Goal: Task Accomplishment & Management: Use online tool/utility

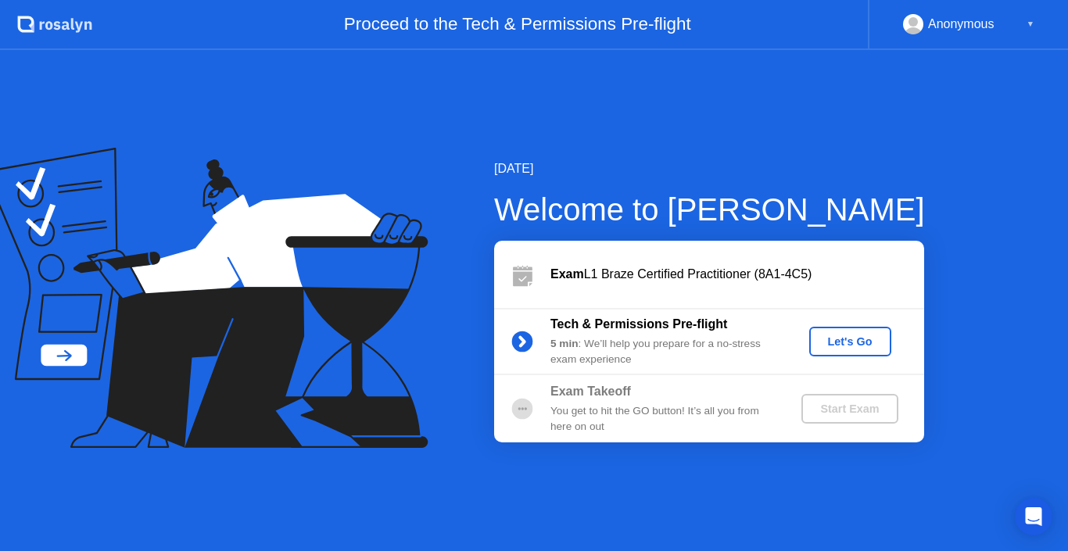
click at [857, 345] on div "Let's Go" at bounding box center [850, 341] width 70 height 13
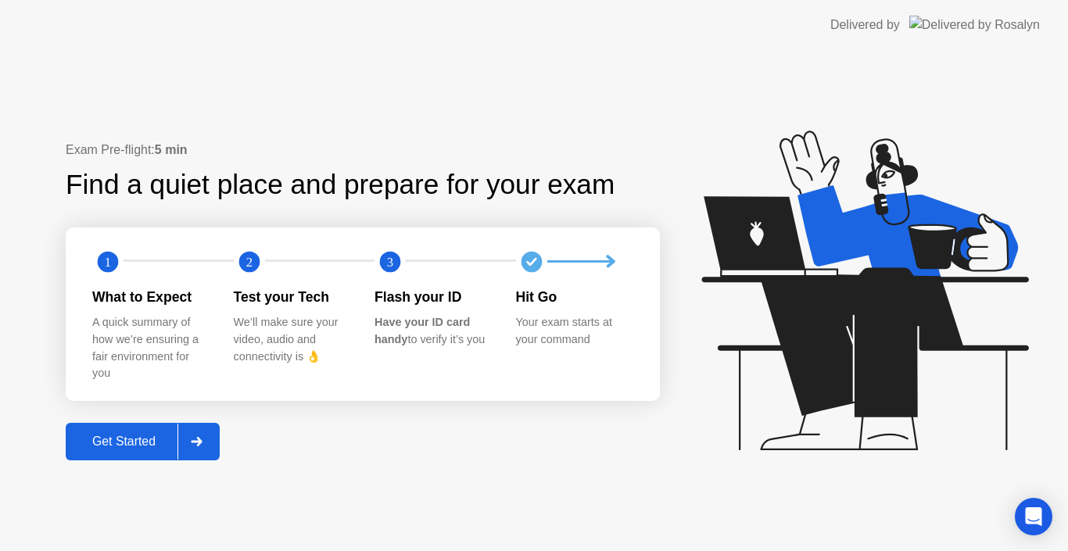
click at [154, 439] on div "Get Started" at bounding box center [123, 442] width 107 height 14
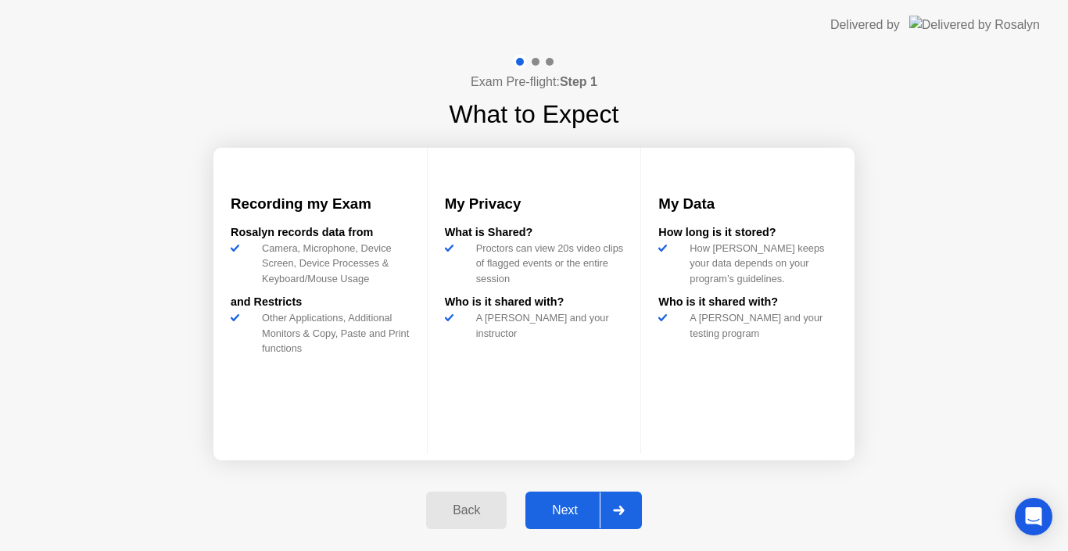
click at [565, 511] on div "Next" at bounding box center [565, 510] width 70 height 14
select select "Available cameras"
select select "Available speakers"
select select "Available microphones"
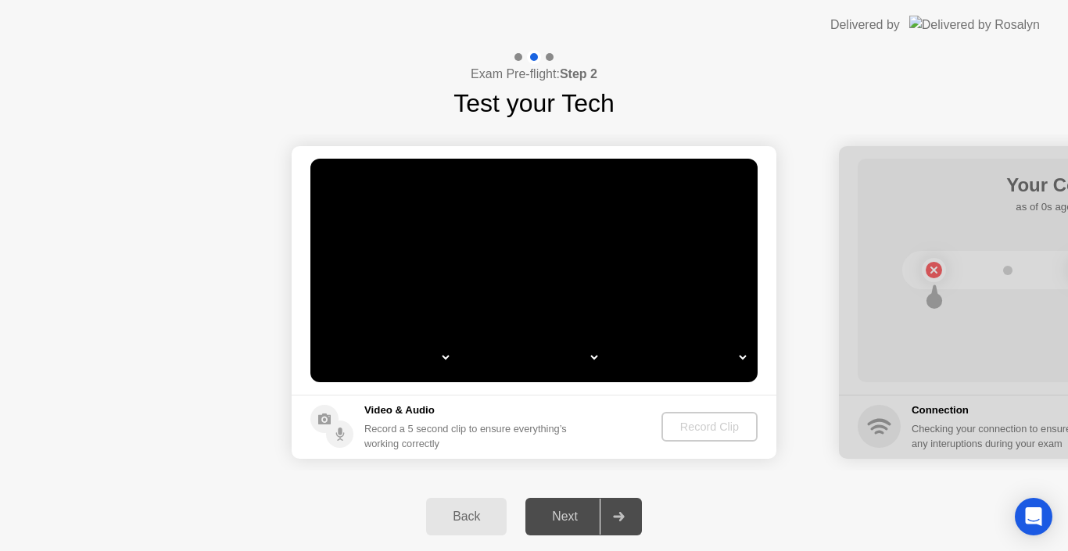
select select "*"
select select "*******"
select select "**********"
select select "*******"
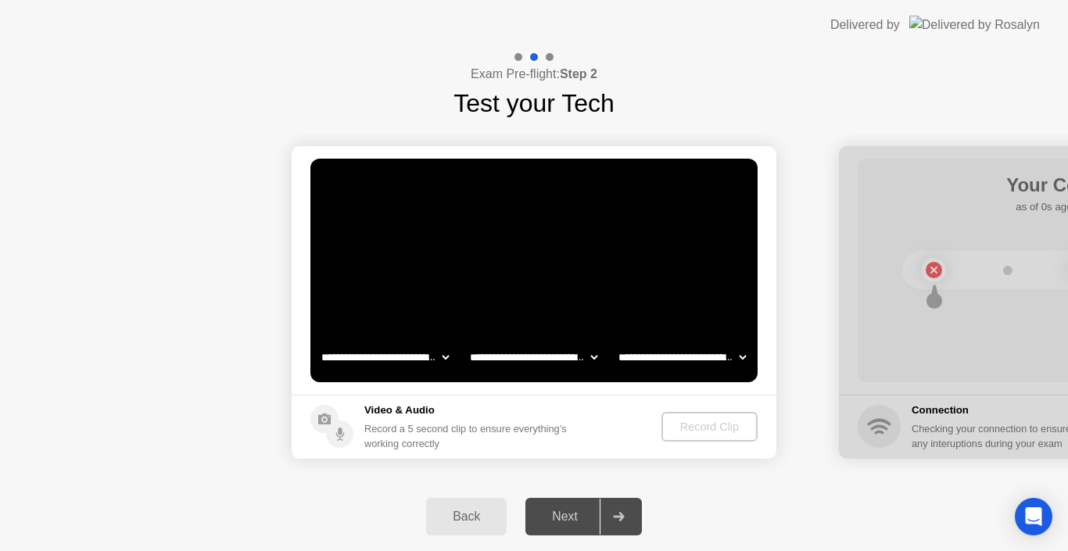
click at [446, 356] on select "**********" at bounding box center [385, 357] width 134 height 31
click at [318, 342] on select "**********" at bounding box center [385, 357] width 134 height 31
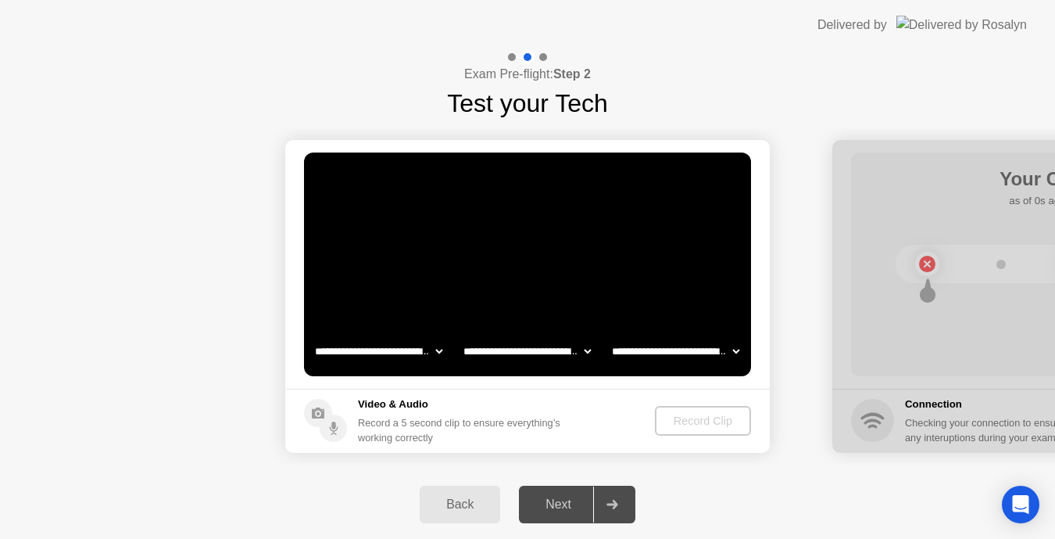
click at [374, 66] on div "Exam Pre-flight: Step 2 Test your Tech" at bounding box center [527, 86] width 1055 height 72
click at [799, 63] on div "Exam Pre-flight: Step 2 Test your Tech" at bounding box center [527, 86] width 1055 height 72
click at [922, 388] on div at bounding box center [1074, 296] width 485 height 313
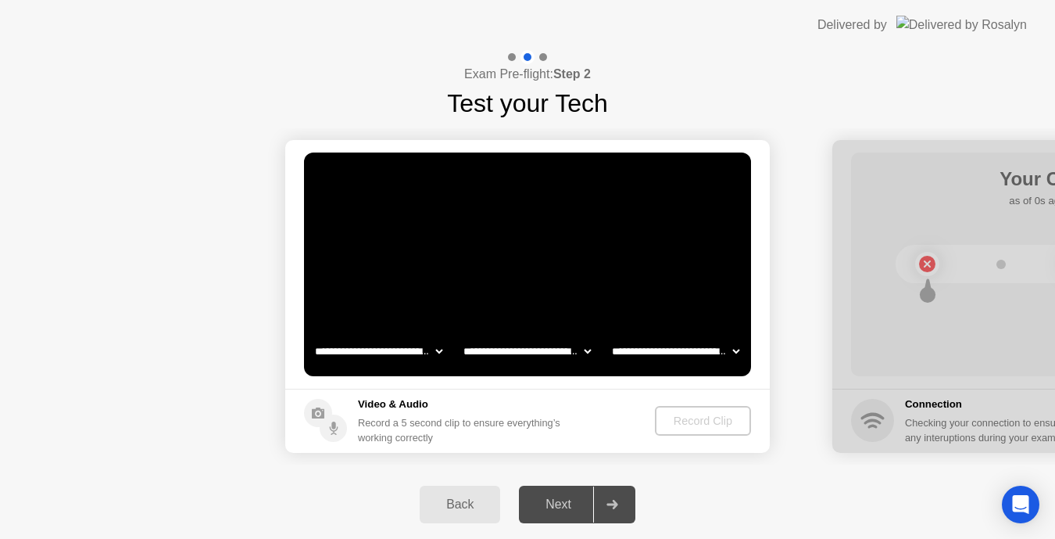
click at [922, 388] on div at bounding box center [1074, 296] width 485 height 313
click at [446, 506] on div "Back" at bounding box center [459, 504] width 71 height 14
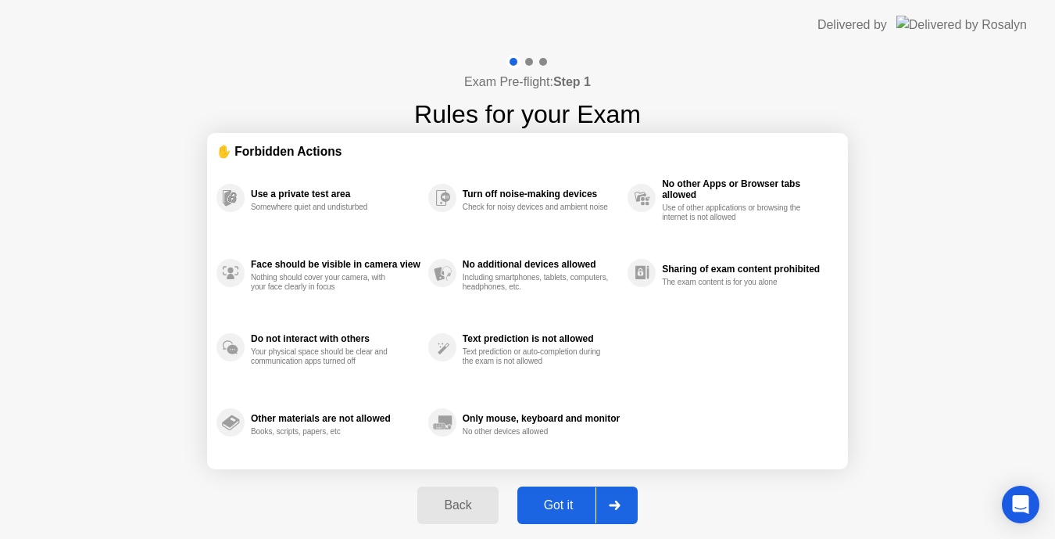
click at [610, 514] on div at bounding box center [615, 505] width 38 height 36
select select "**********"
select select "*******"
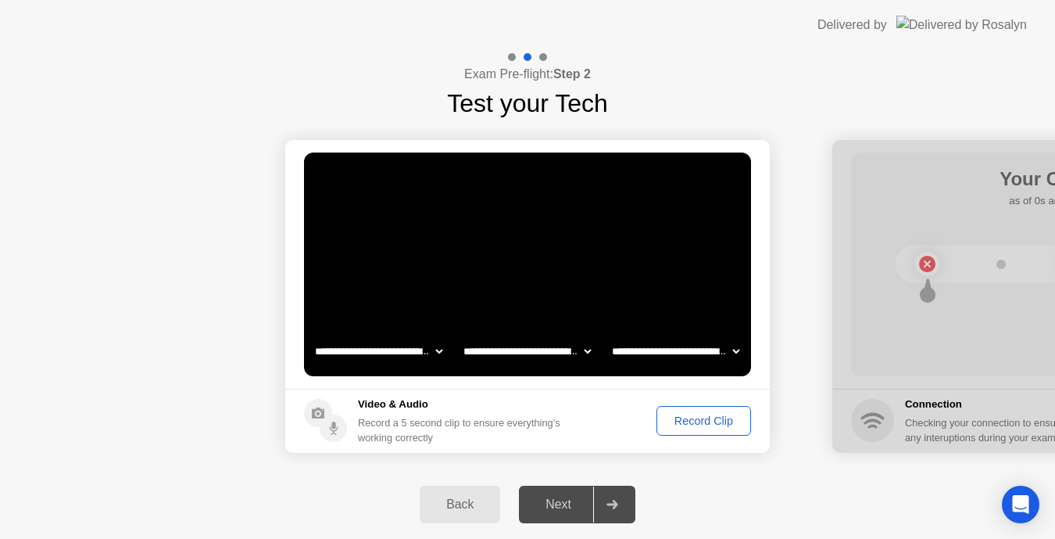
click at [675, 417] on div "Record Clip" at bounding box center [704, 420] width 84 height 13
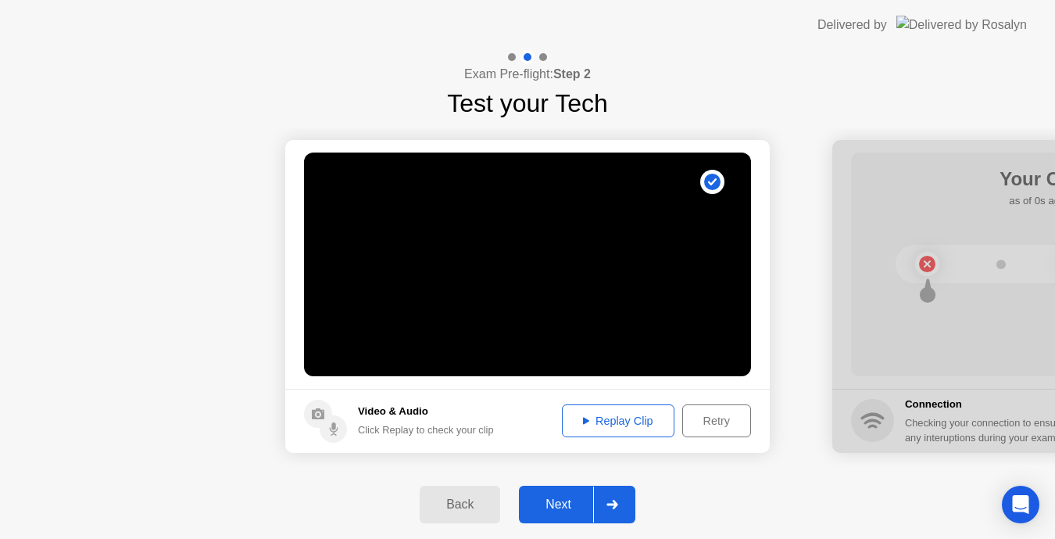
click at [612, 508] on icon at bounding box center [613, 503] width 12 height 9
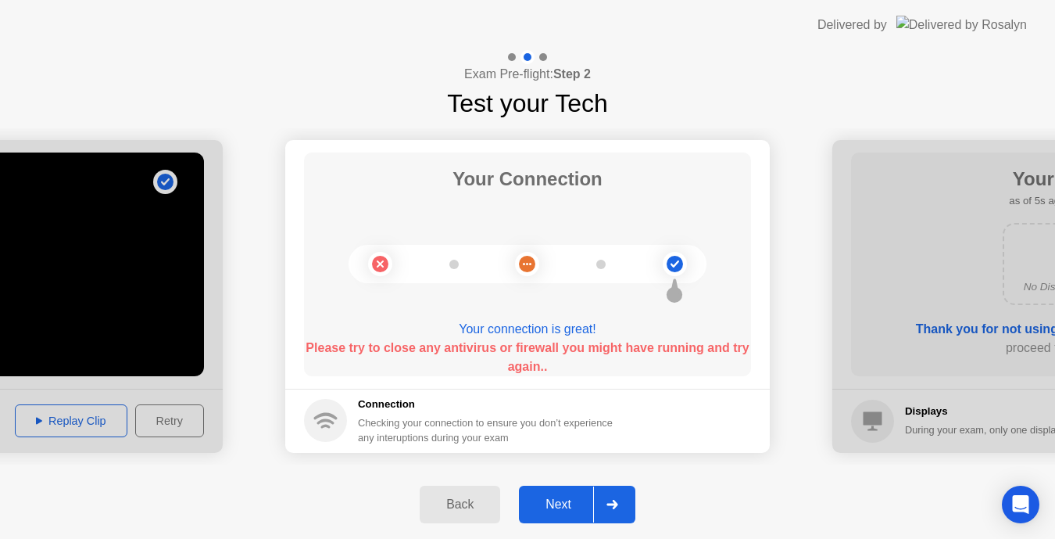
click at [907, 509] on div "Back Next" at bounding box center [527, 504] width 1055 height 69
click at [615, 507] on icon at bounding box center [612, 503] width 11 height 9
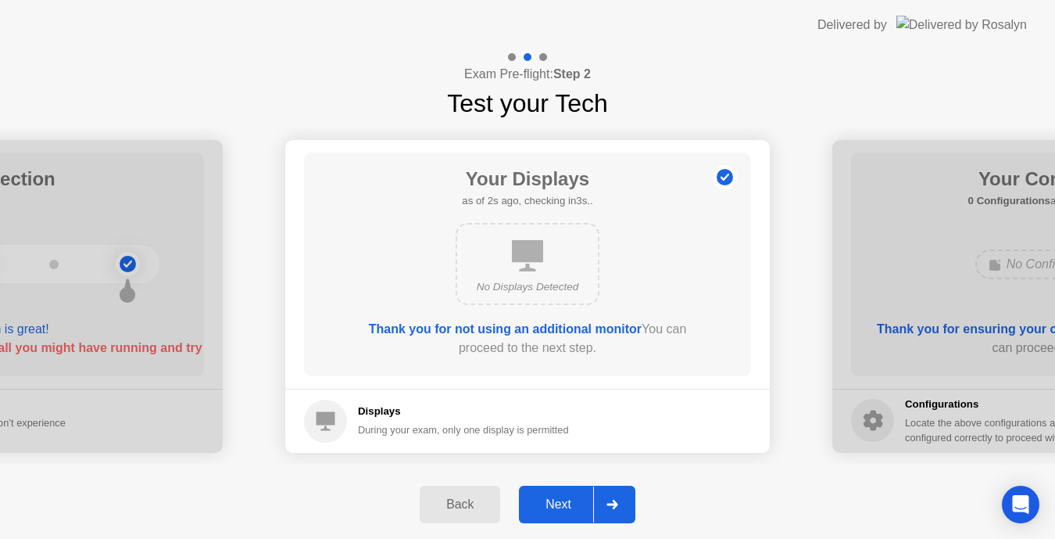
click at [464, 497] on div "Back" at bounding box center [459, 504] width 71 height 14
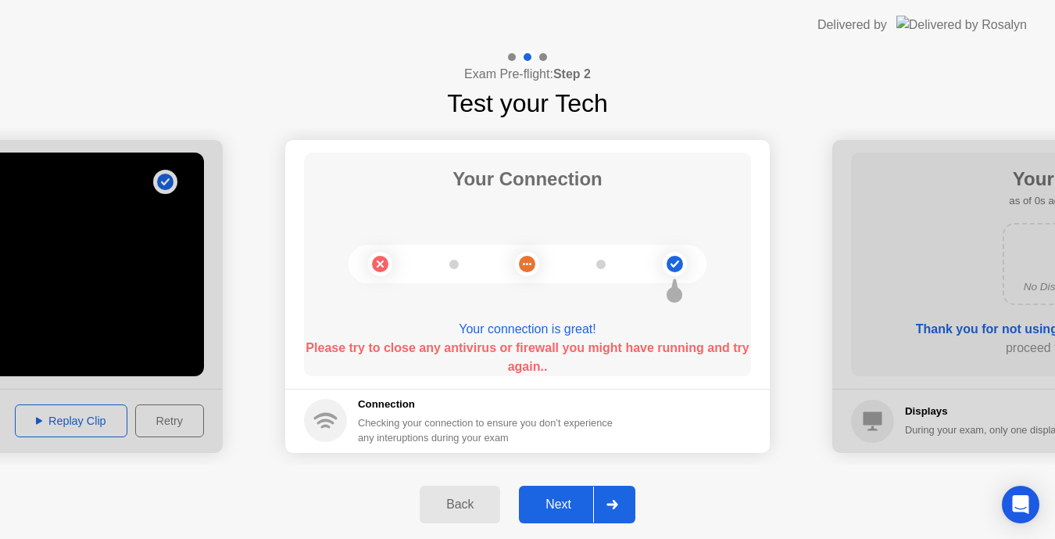
click at [630, 499] on div at bounding box center [612, 504] width 38 height 36
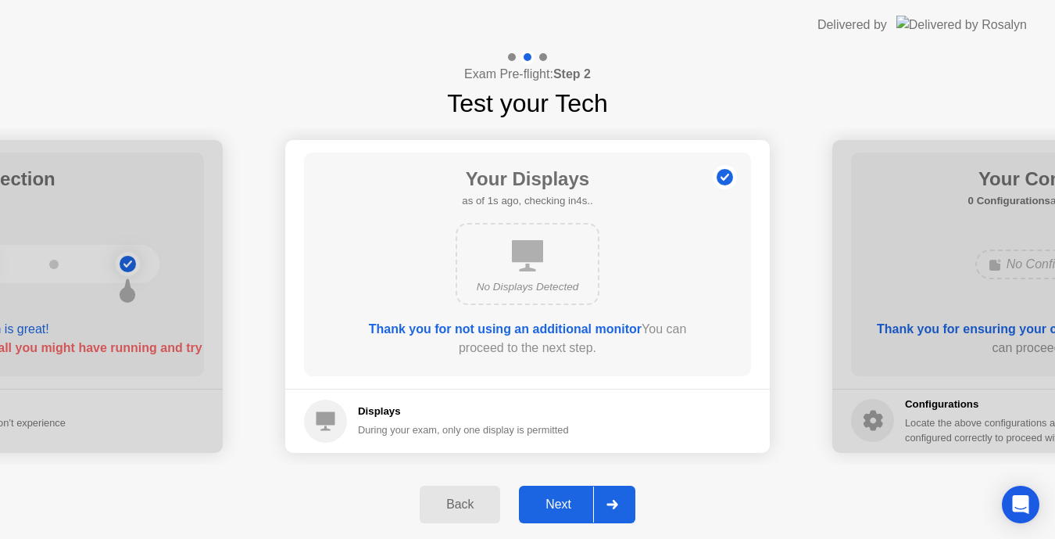
click at [630, 499] on div at bounding box center [612, 504] width 38 height 36
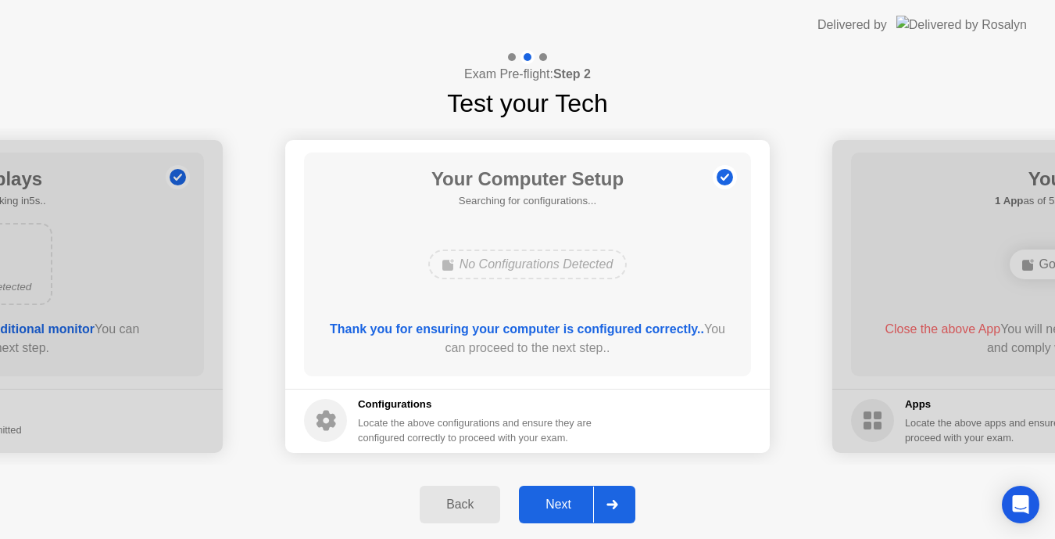
click at [614, 507] on icon at bounding box center [612, 503] width 11 height 9
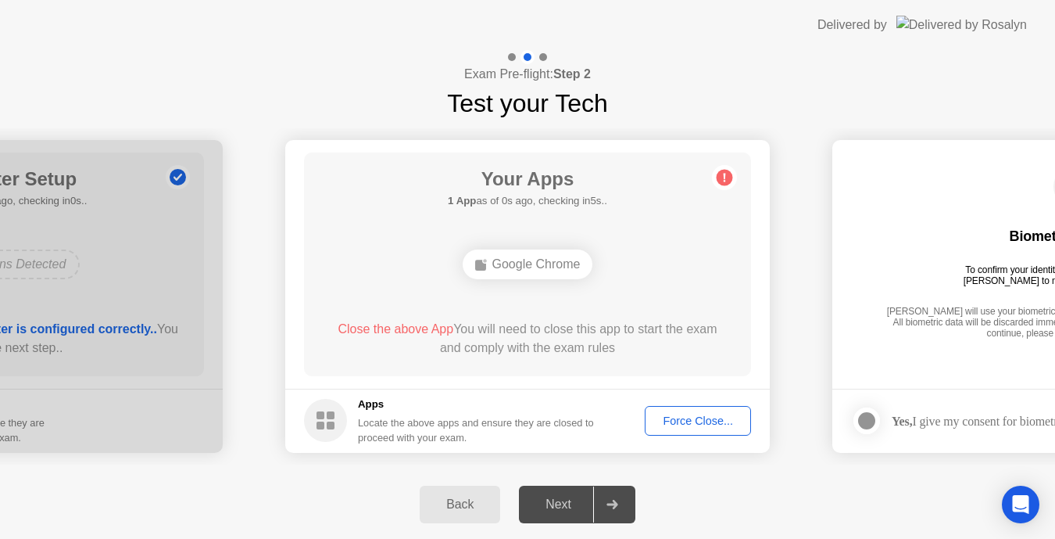
click at [700, 417] on div "Force Close..." at bounding box center [697, 420] width 95 height 13
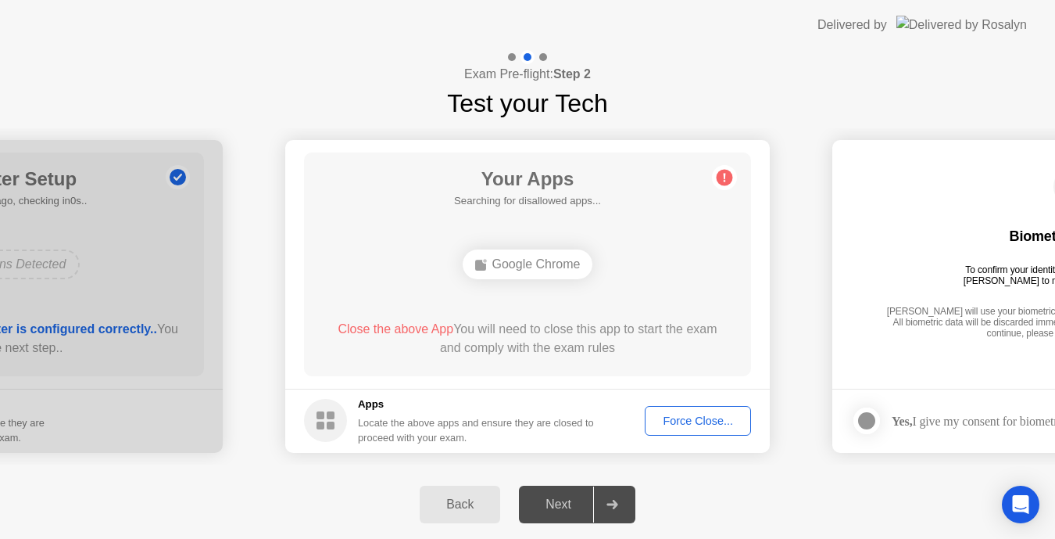
click at [695, 424] on div "Force Close..." at bounding box center [697, 420] width 95 height 13
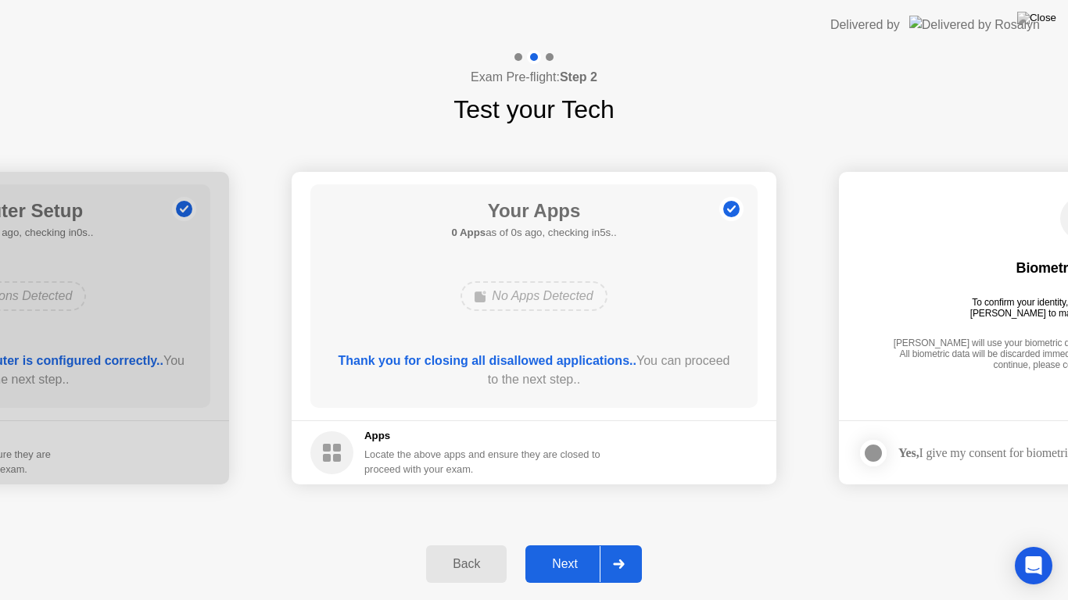
click at [614, 550] on div at bounding box center [619, 564] width 38 height 36
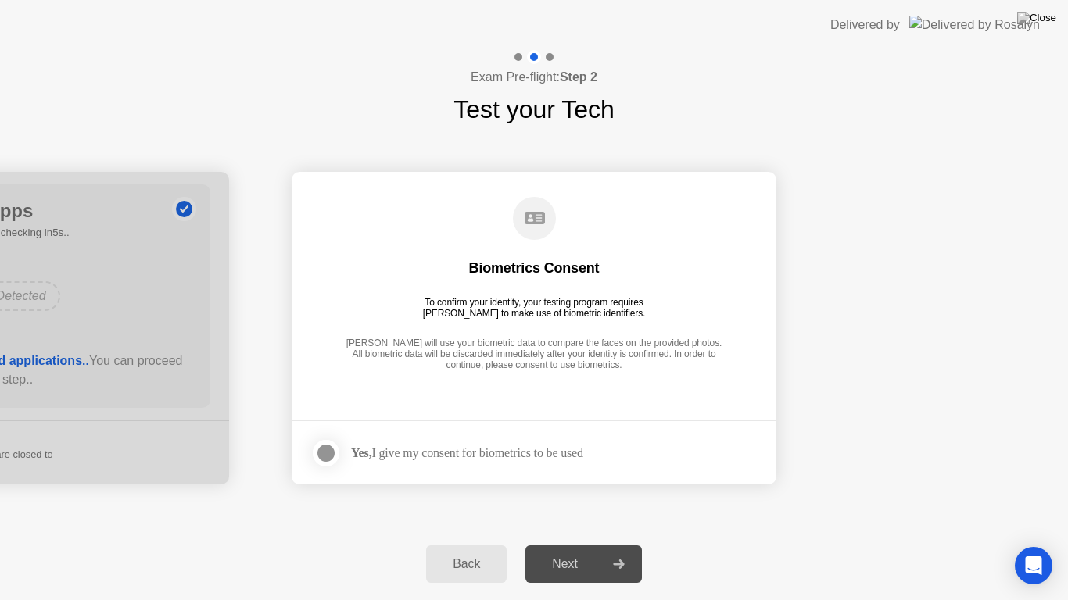
click at [326, 453] on div at bounding box center [326, 453] width 19 height 19
click at [459, 550] on div "Back" at bounding box center [466, 564] width 71 height 14
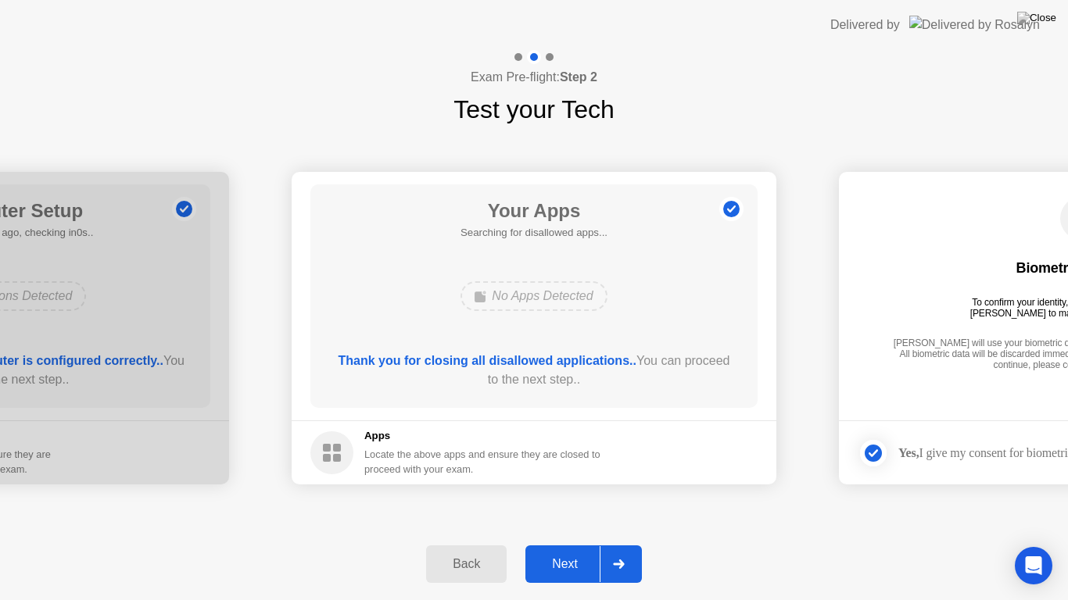
click at [459, 550] on div "Back" at bounding box center [466, 564] width 71 height 14
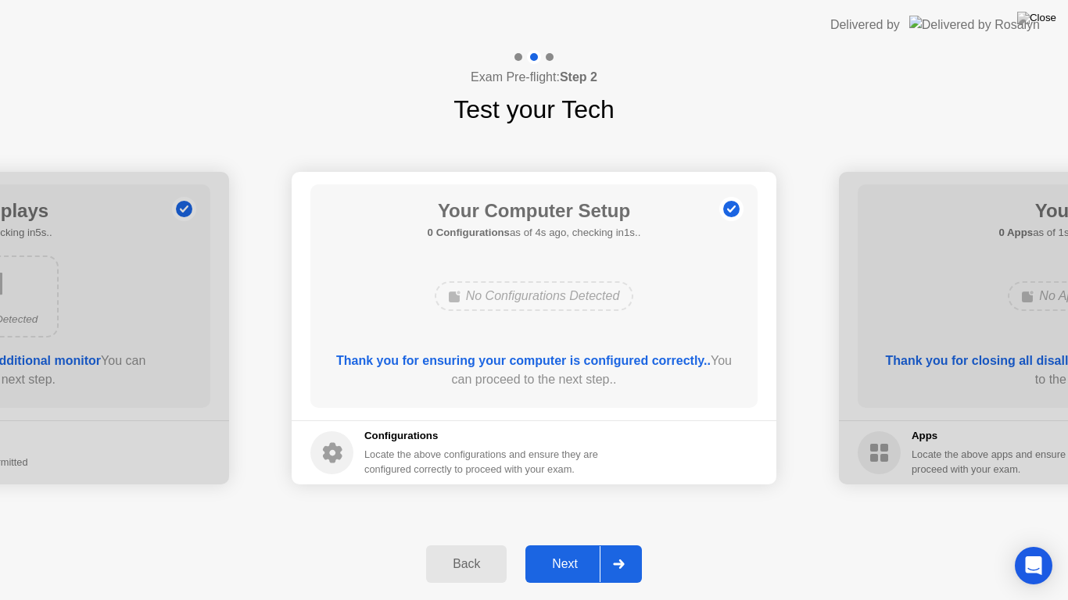
click at [481, 550] on div "Back" at bounding box center [466, 564] width 71 height 14
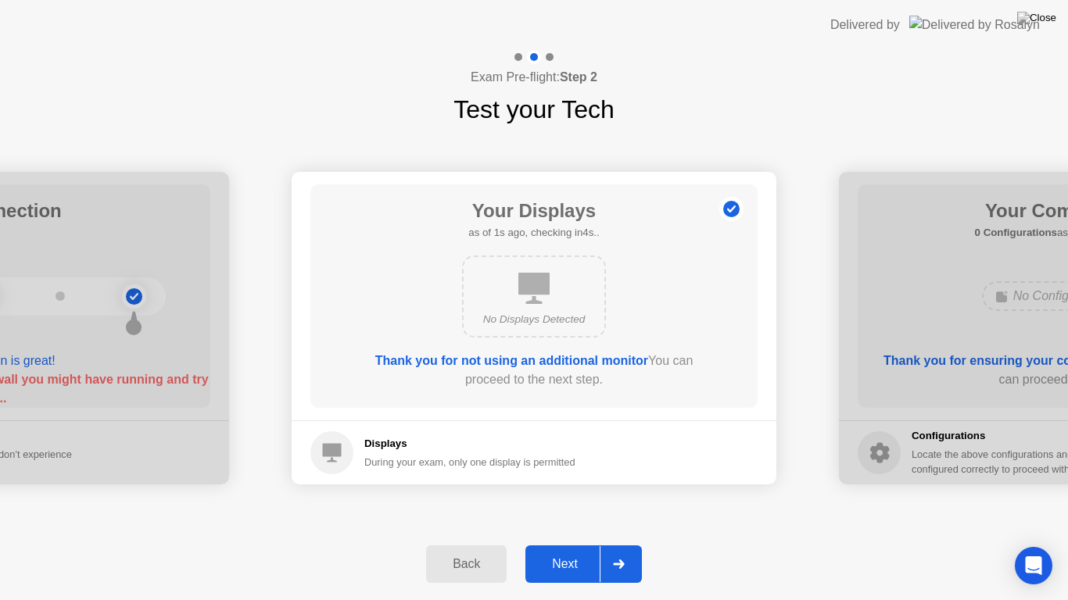
click at [448, 550] on div "Back" at bounding box center [466, 564] width 71 height 14
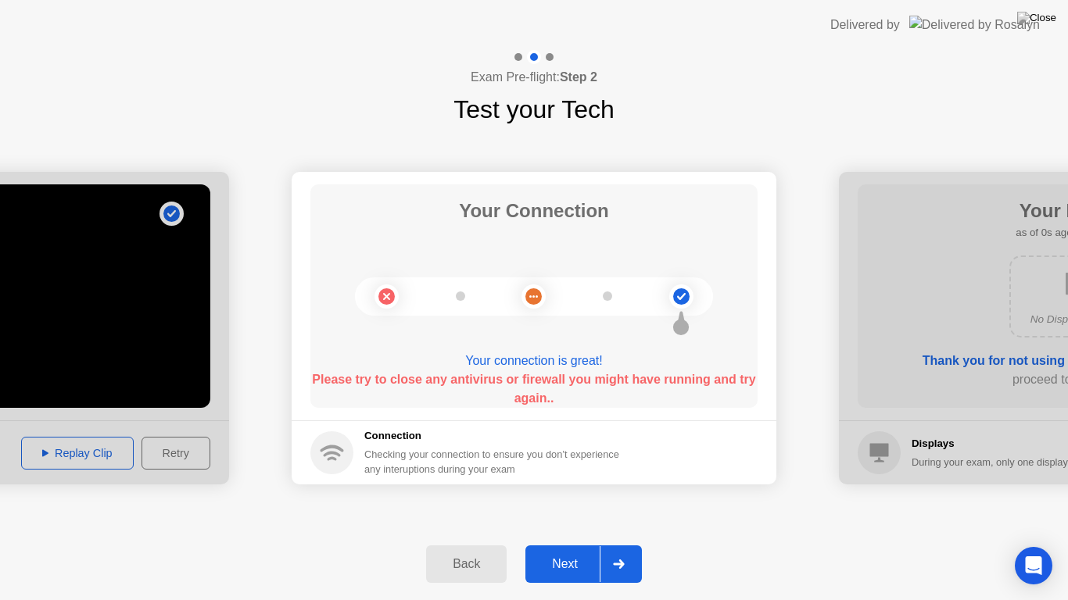
click at [479, 550] on div "Back" at bounding box center [466, 564] width 71 height 14
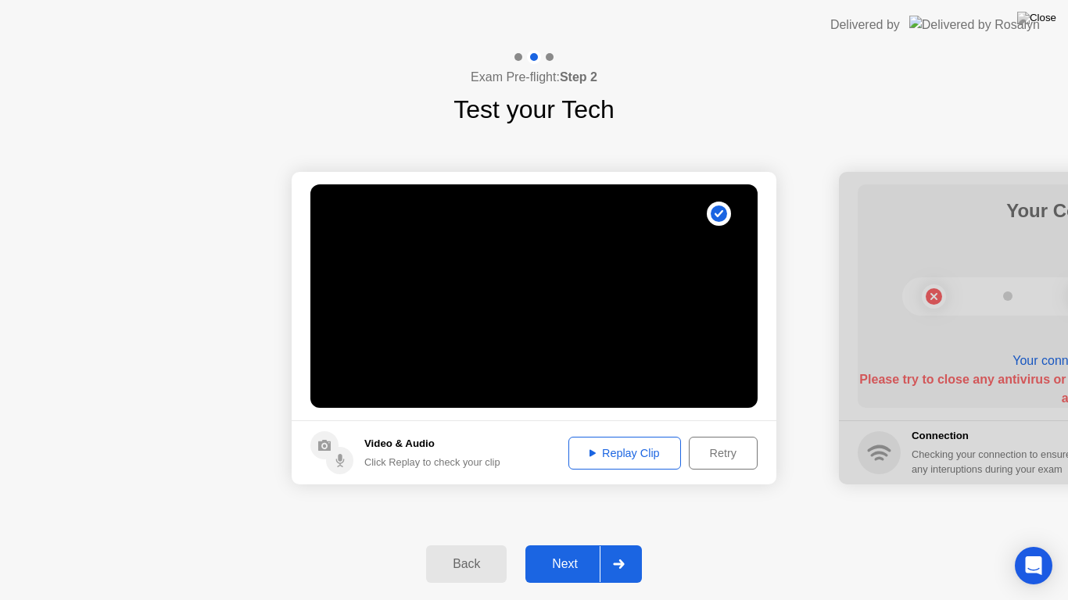
click at [612, 550] on div at bounding box center [619, 564] width 38 height 36
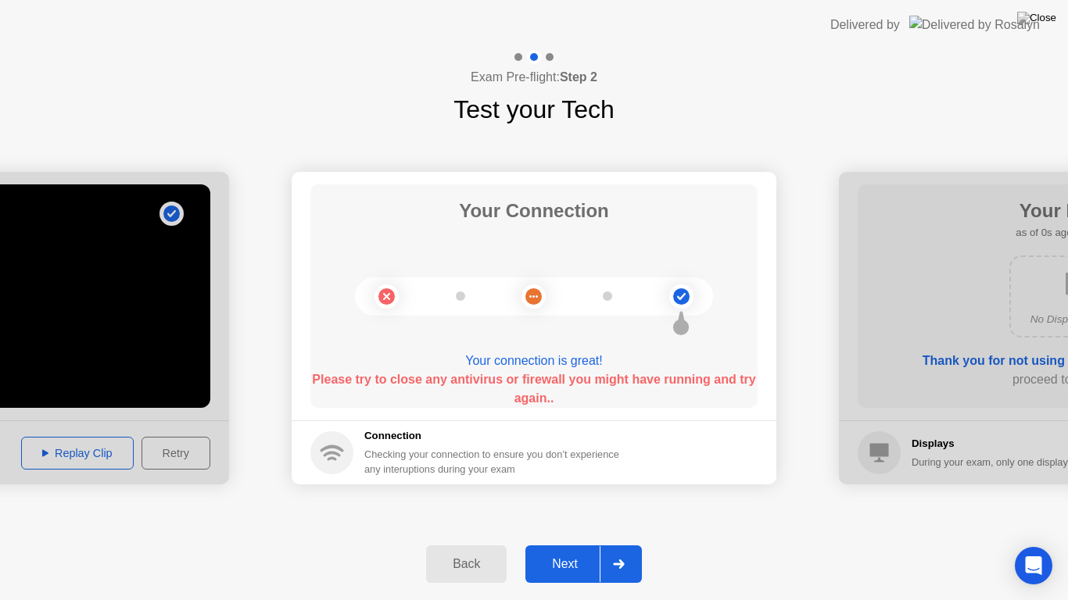
click at [612, 550] on div at bounding box center [619, 564] width 38 height 36
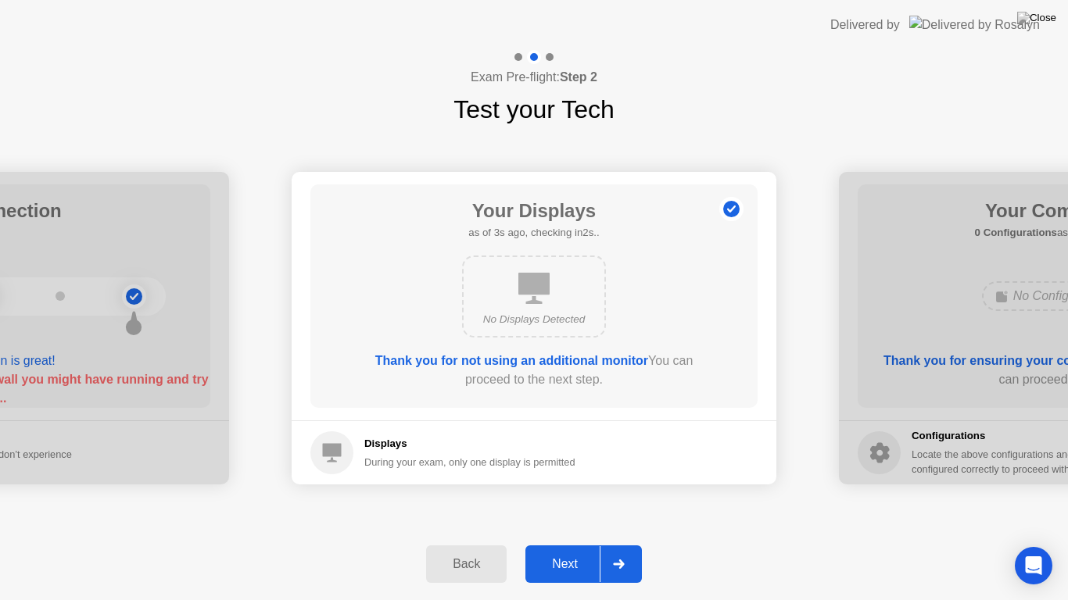
click at [624, 550] on div at bounding box center [619, 564] width 38 height 36
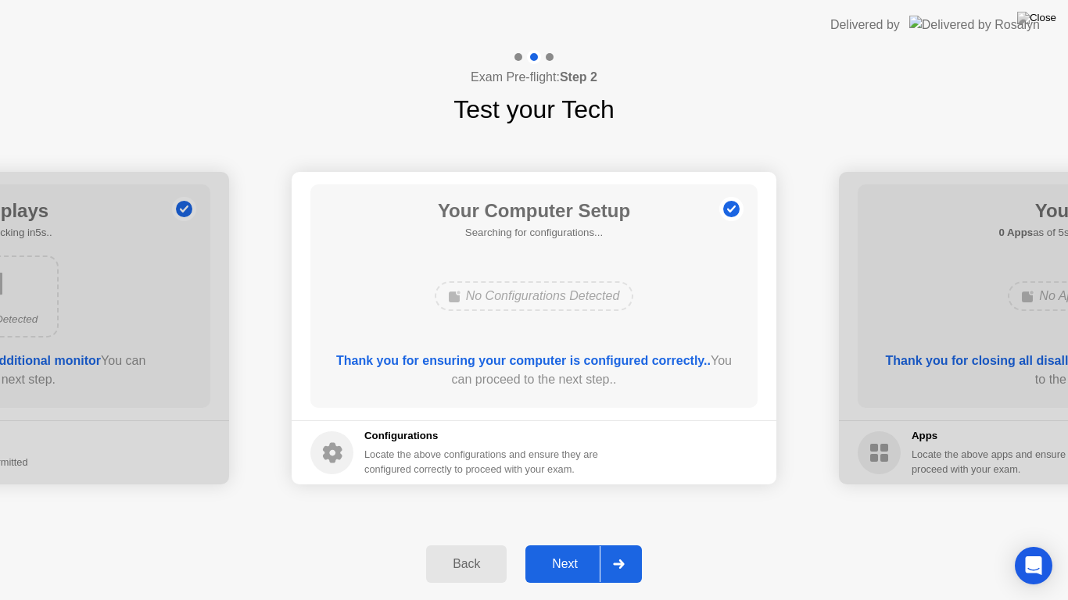
click at [624, 550] on div at bounding box center [619, 564] width 38 height 36
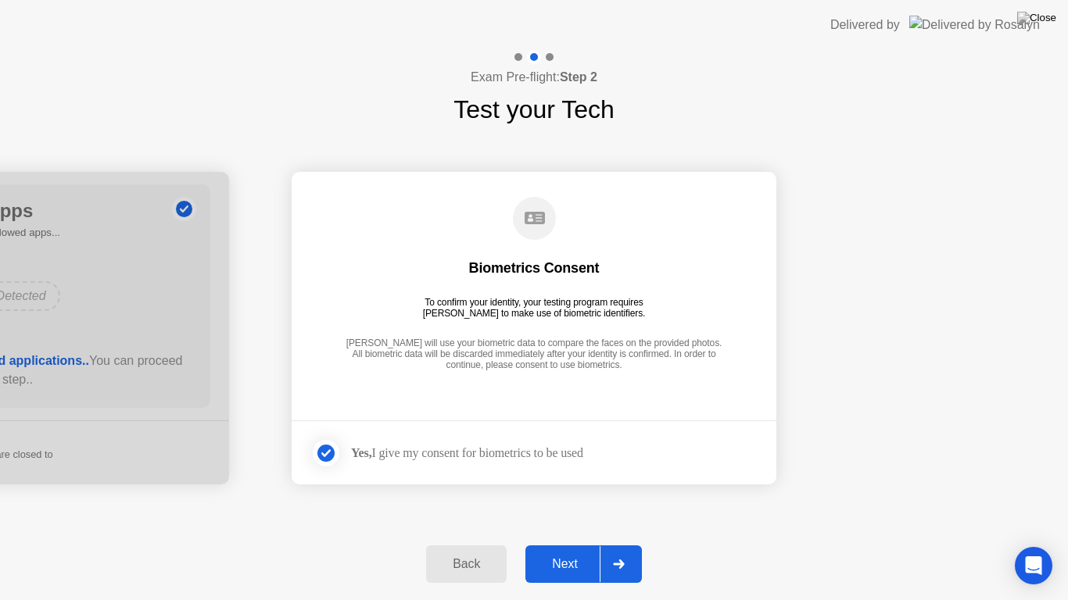
click at [455, 550] on div "Back" at bounding box center [466, 564] width 71 height 14
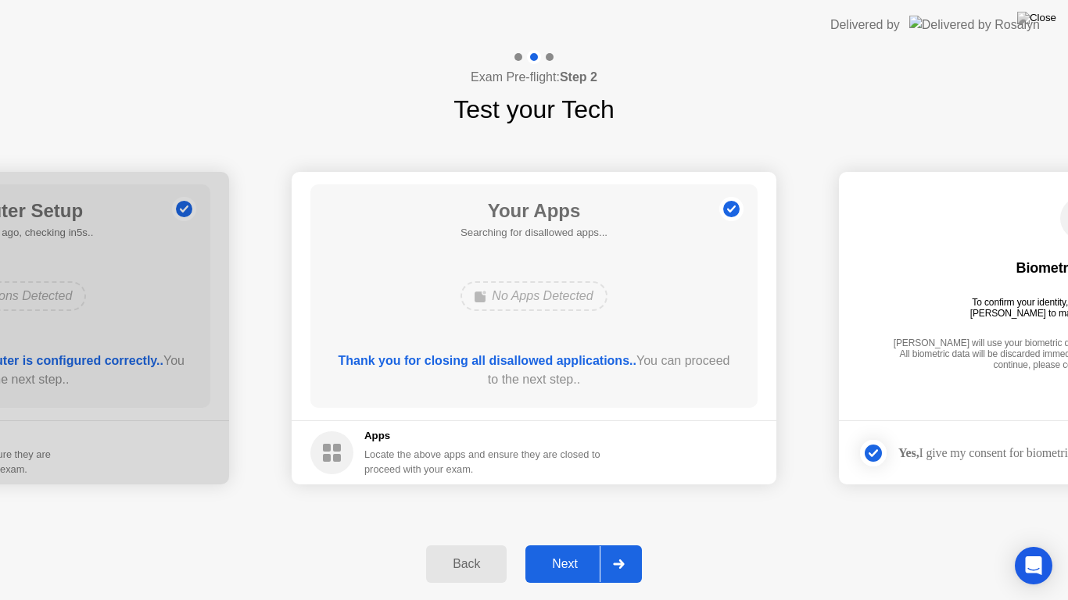
click at [455, 550] on div "Back" at bounding box center [466, 564] width 71 height 14
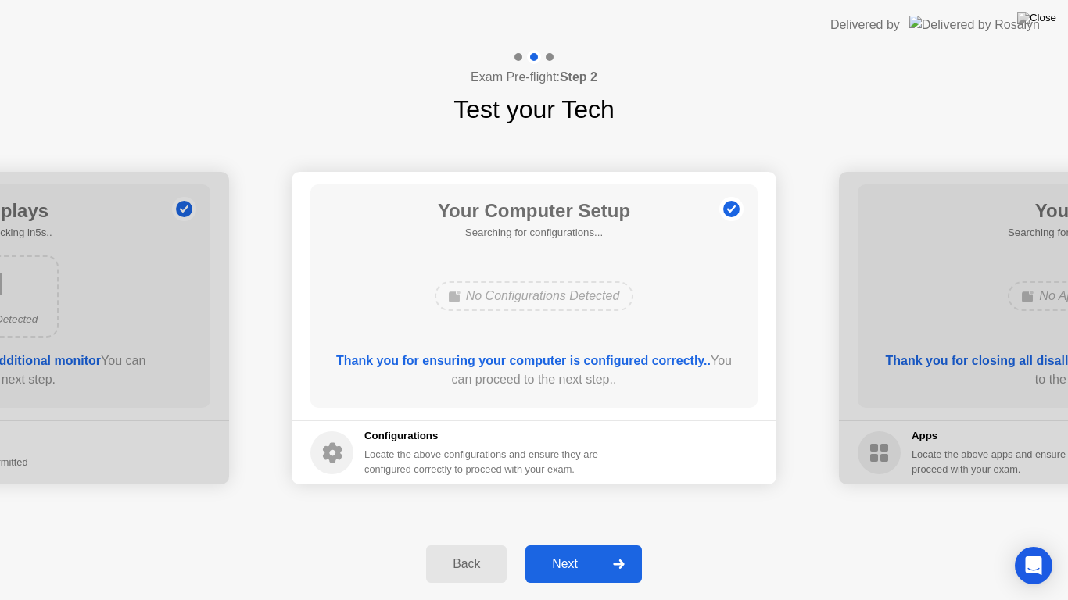
click at [455, 550] on div "Back" at bounding box center [466, 564] width 71 height 14
